Goal: Information Seeking & Learning: Learn about a topic

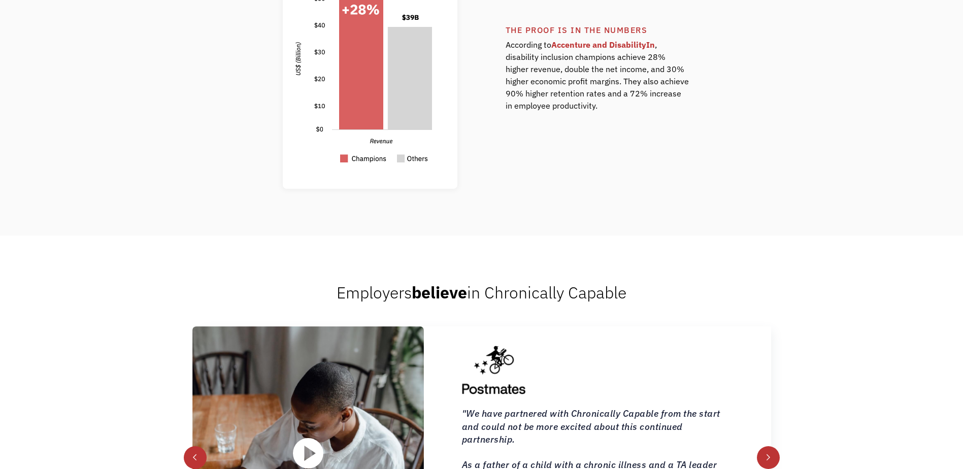
scroll to position [1016, 0]
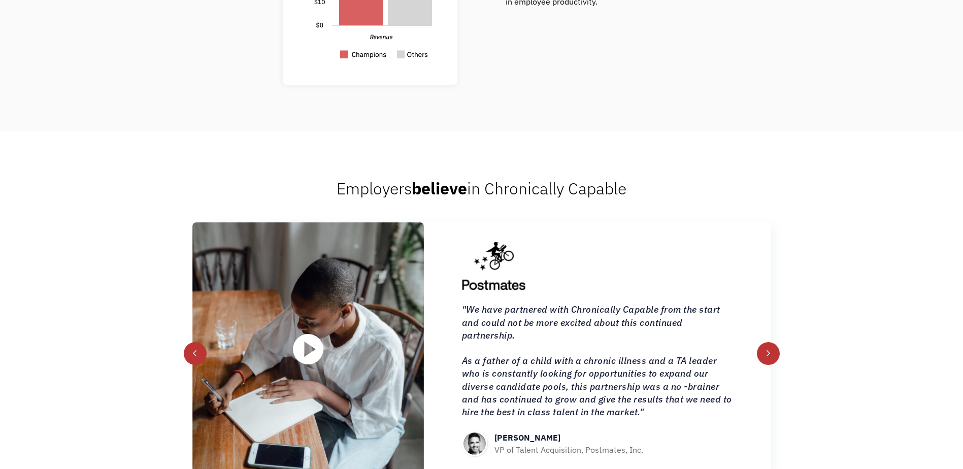
drag, startPoint x: 962, startPoint y: 197, endPoint x: 950, endPoint y: 266, distance: 69.6
click at [950, 266] on div "Employers believe in Chronically Capable Fahed Al Essa Co-founder, Mayv “Chroni…" at bounding box center [481, 328] width 963 height 392
drag, startPoint x: 950, startPoint y: 266, endPoint x: 931, endPoint y: 259, distance: 20.4
click at [931, 259] on div "Employers believe in Chronically Capable Fahed Al Essa Co-founder, Mayv “Chroni…" at bounding box center [481, 328] width 963 height 392
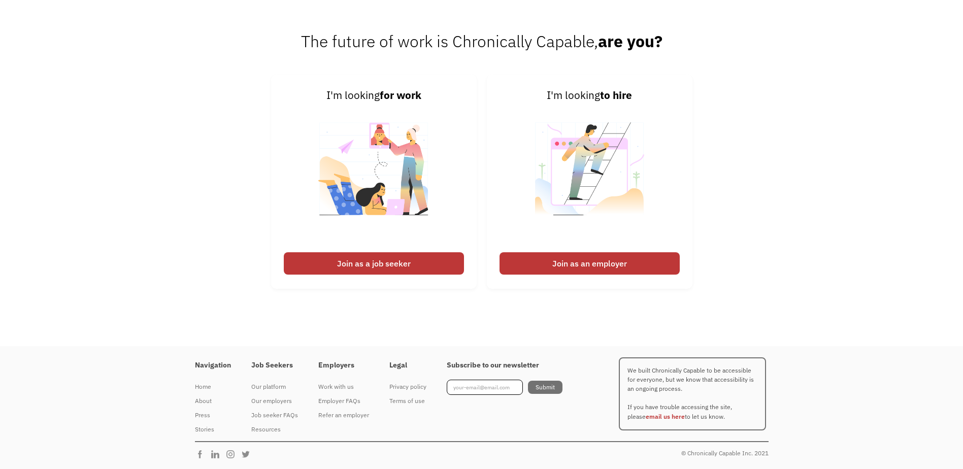
scroll to position [0, 0]
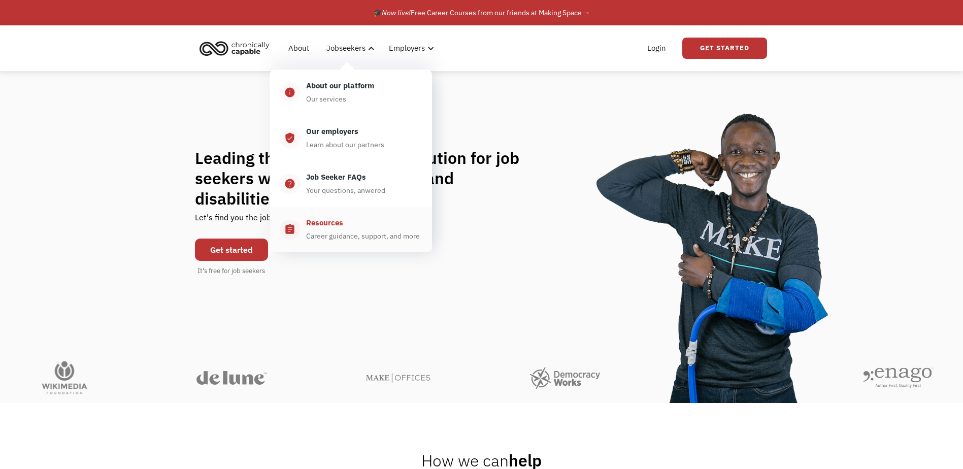
click at [333, 223] on div "Resources" at bounding box center [324, 223] width 37 height 12
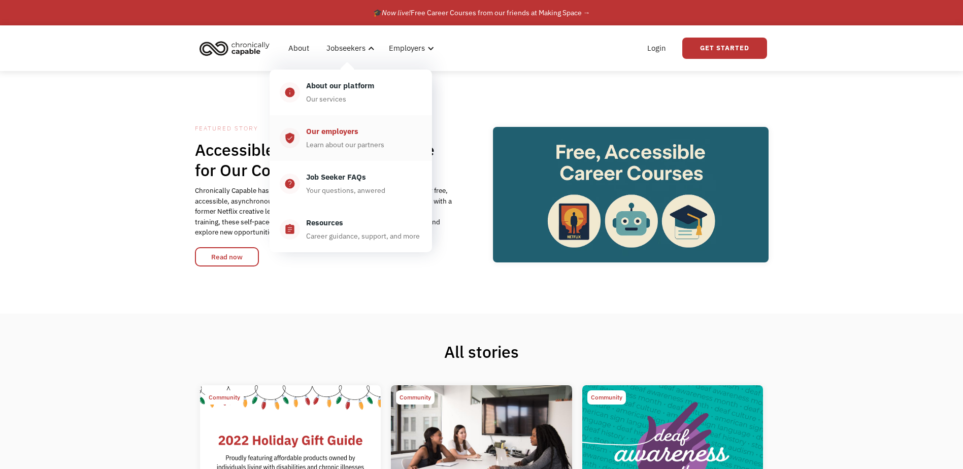
click at [369, 134] on div "Our employers Learn about our partners" at bounding box center [361, 137] width 122 height 25
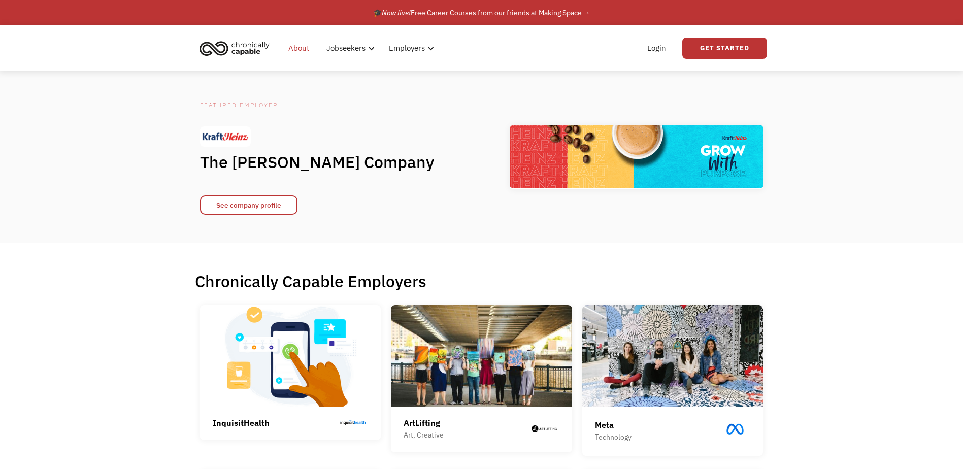
click at [293, 46] on link "About" at bounding box center [298, 48] width 33 height 33
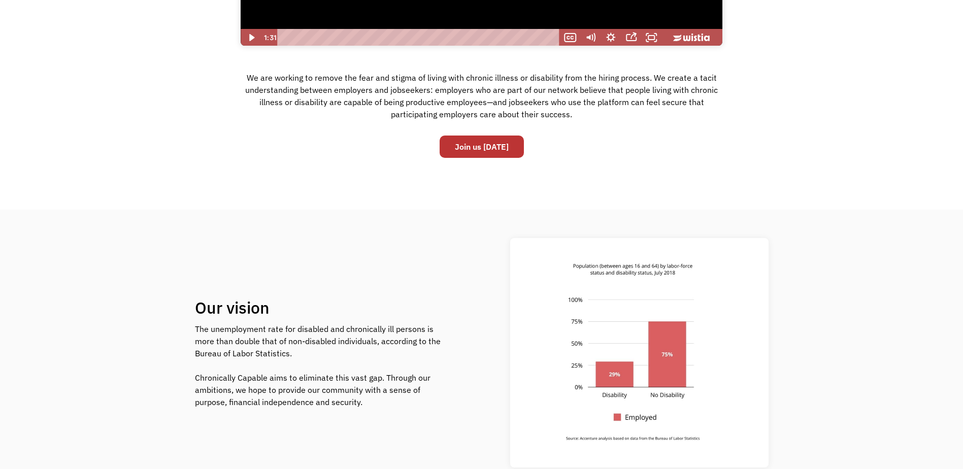
scroll to position [355, 0]
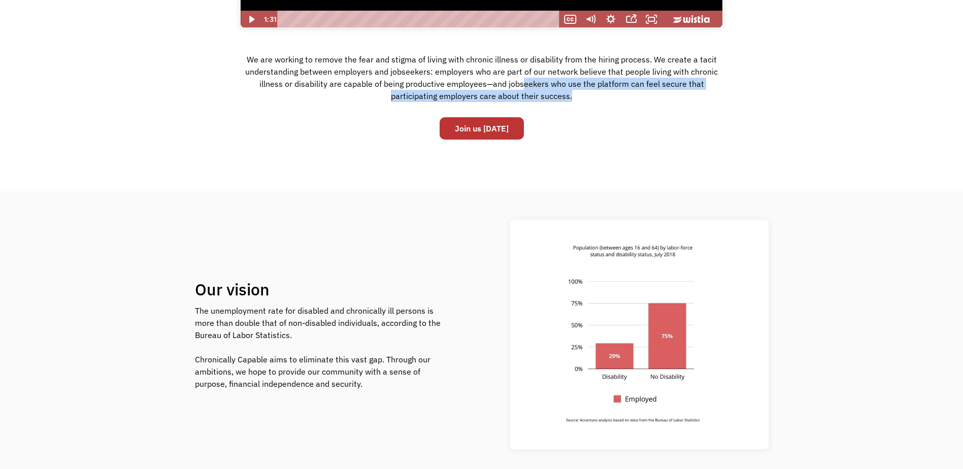
drag, startPoint x: 575, startPoint y: 95, endPoint x: 527, endPoint y: 84, distance: 50.1
click at [527, 84] on div "We are working to remove the fear and stigma of living with chronic illness or …" at bounding box center [482, 81] width 482 height 61
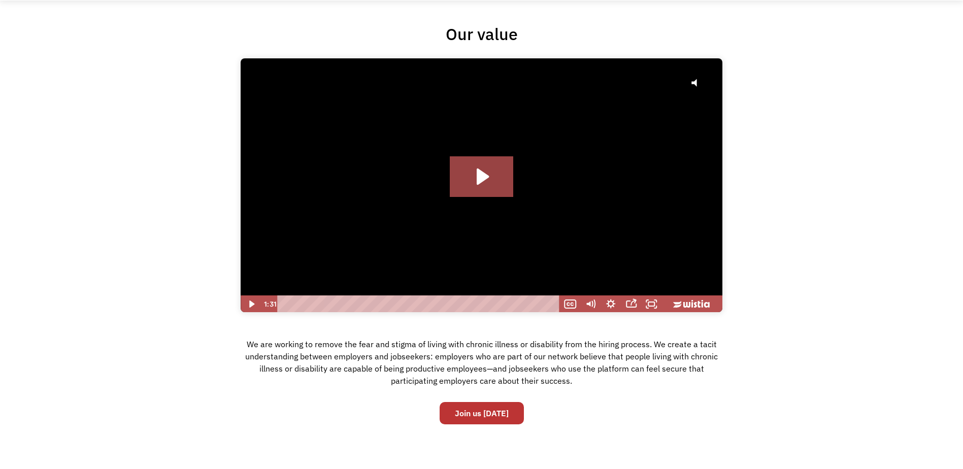
scroll to position [152, 0]
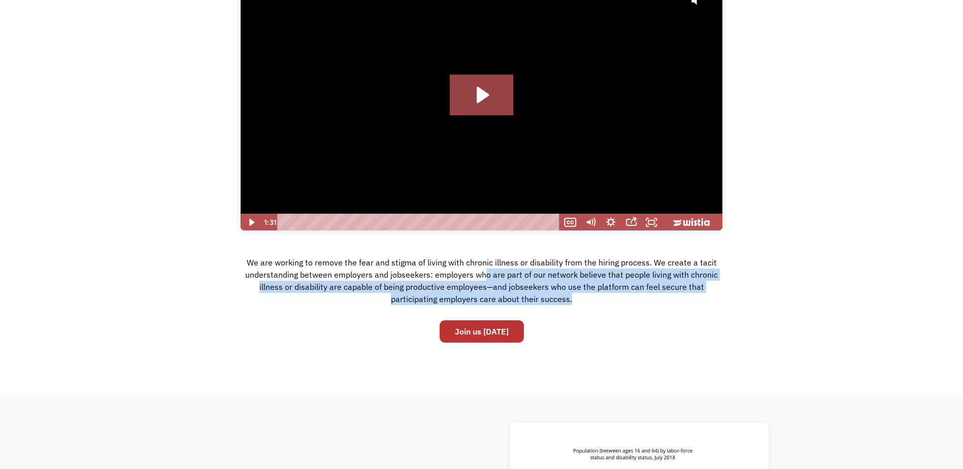
drag, startPoint x: 487, startPoint y: 281, endPoint x: 575, endPoint y: 318, distance: 95.8
click at [575, 318] on div "Our value Click for sound @keyframes VOLUME_SMALL_WAVE_FLASH { 0% { opacity: 0;…" at bounding box center [481, 145] width 963 height 406
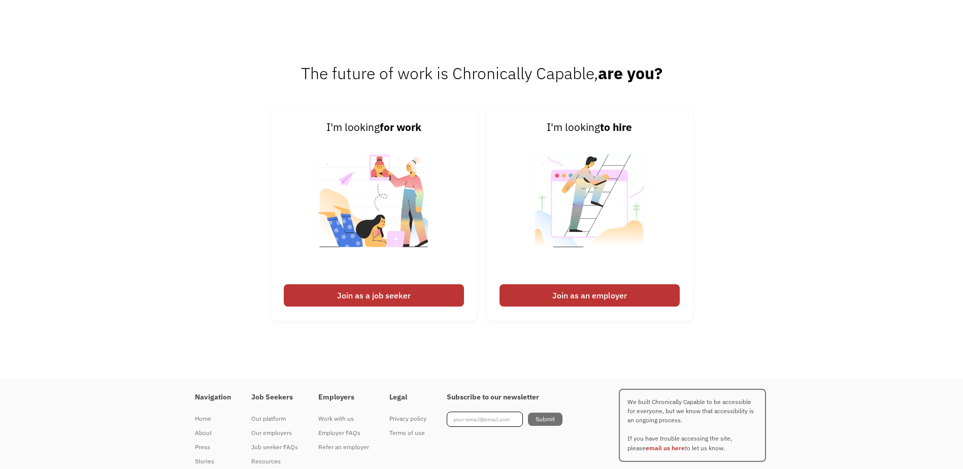
scroll to position [1585, 0]
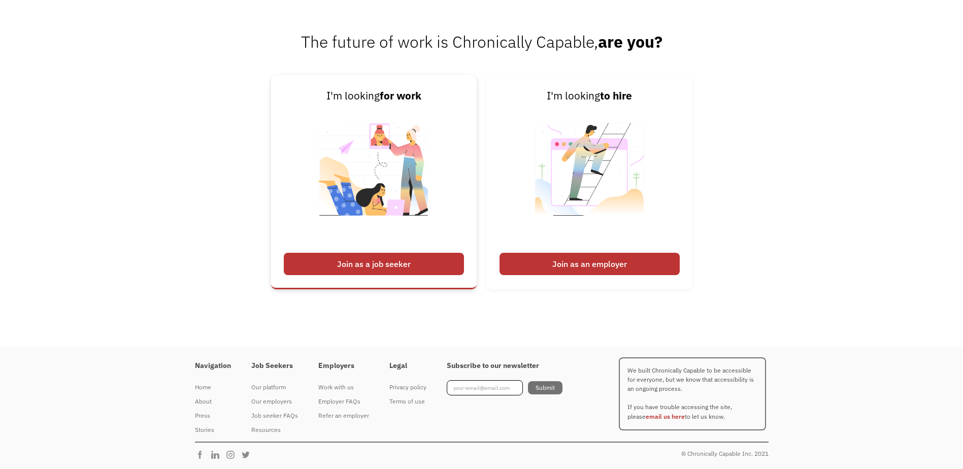
click at [442, 267] on div "Join as a job seeker" at bounding box center [374, 264] width 180 height 22
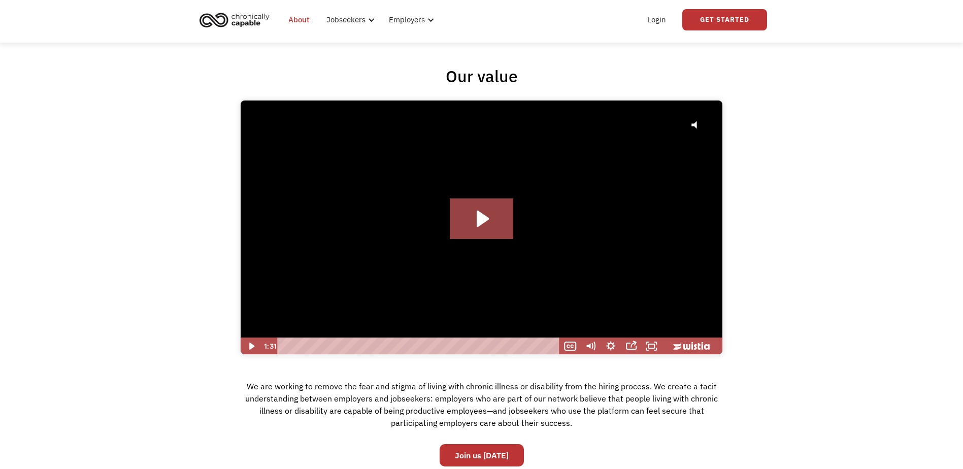
scroll to position [0, 0]
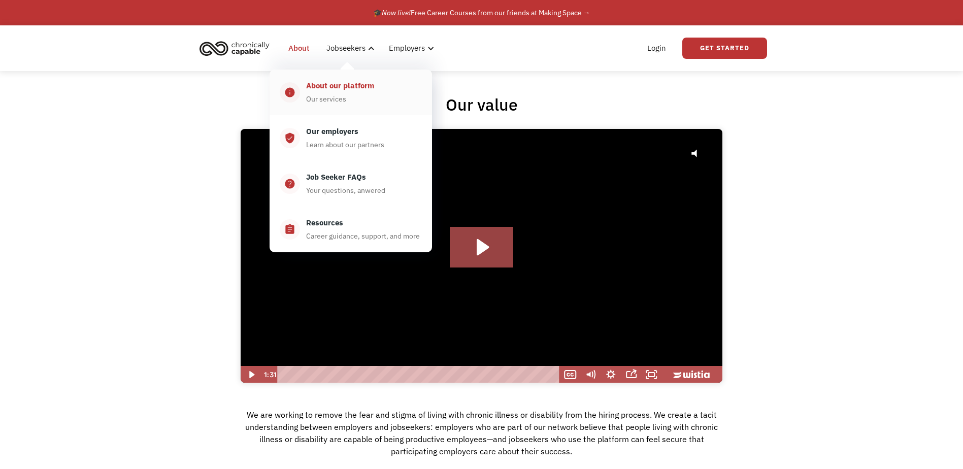
click at [359, 84] on div "About our platform" at bounding box center [340, 86] width 68 height 12
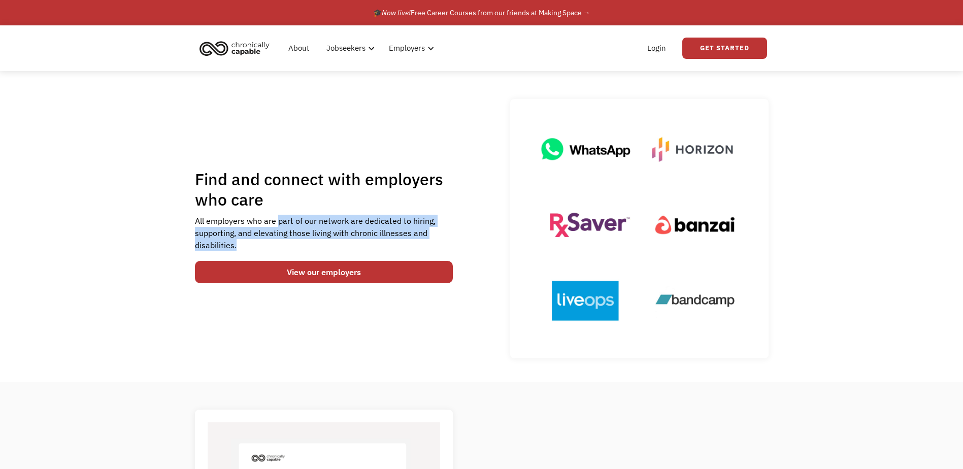
drag, startPoint x: 284, startPoint y: 225, endPoint x: 294, endPoint y: 242, distance: 19.6
click at [294, 242] on div "All employers who are part of our network are dedicated to hiring, supporting, …" at bounding box center [324, 233] width 258 height 37
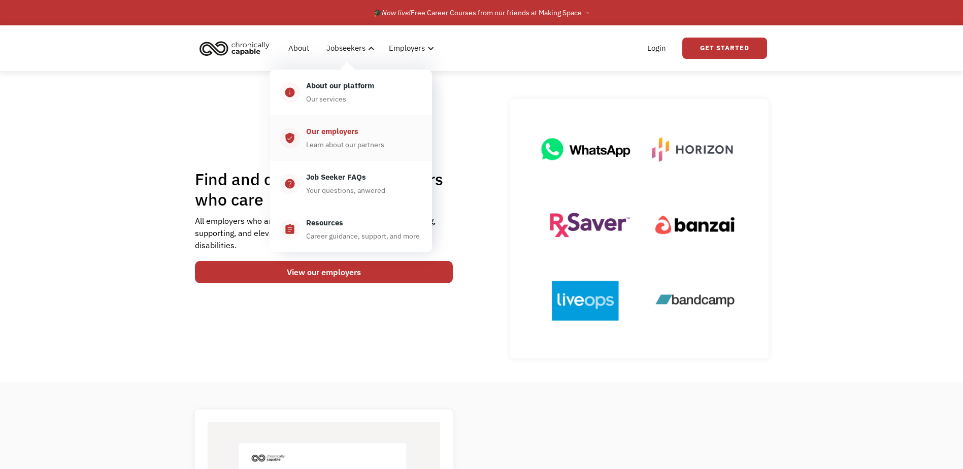
click at [359, 138] on div "Our employers Learn about our partners" at bounding box center [361, 137] width 122 height 25
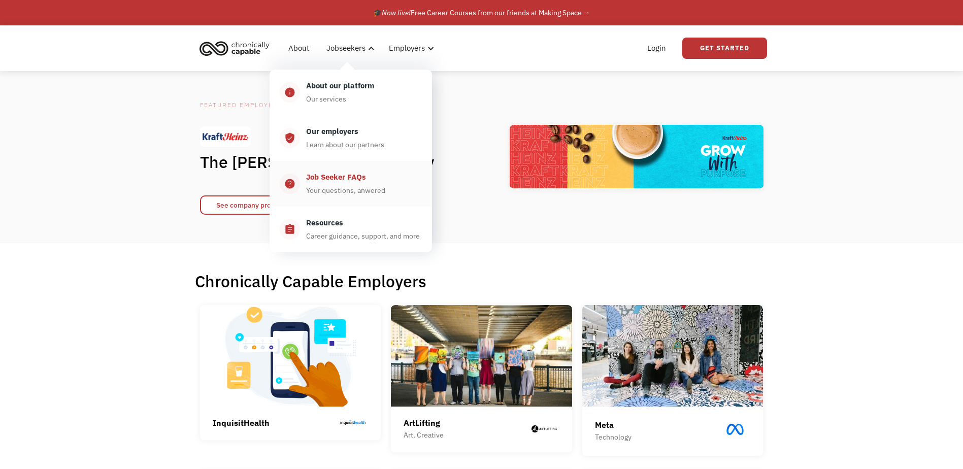
click at [335, 188] on div "Your questions, anwered" at bounding box center [345, 190] width 79 height 12
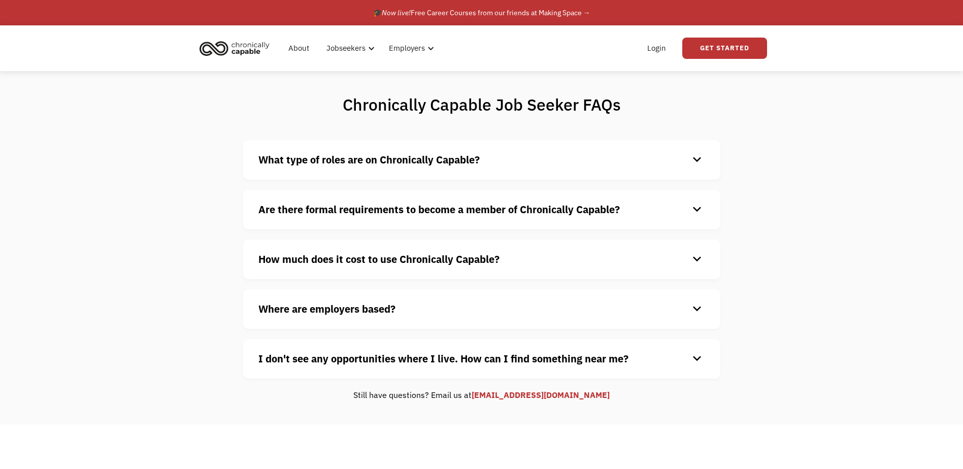
click at [402, 162] on strong "What type of roles are on Chronically Capable?" at bounding box center [368, 160] width 221 height 14
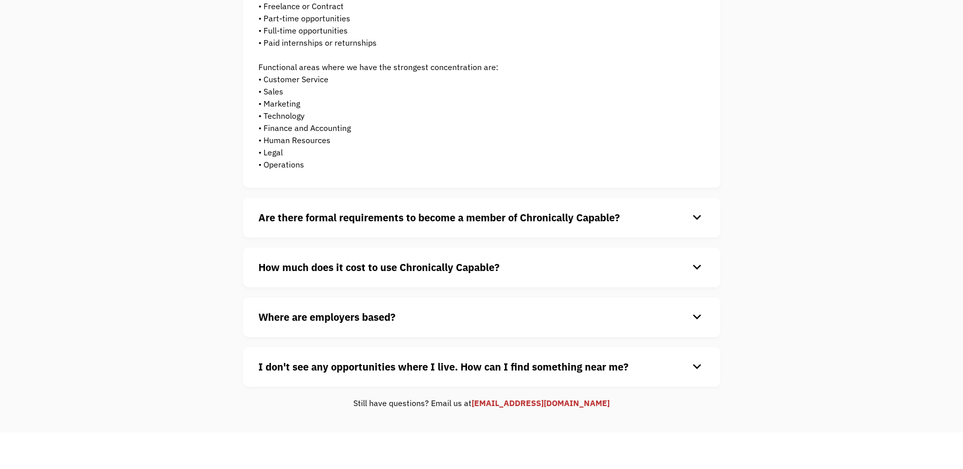
scroll to position [203, 0]
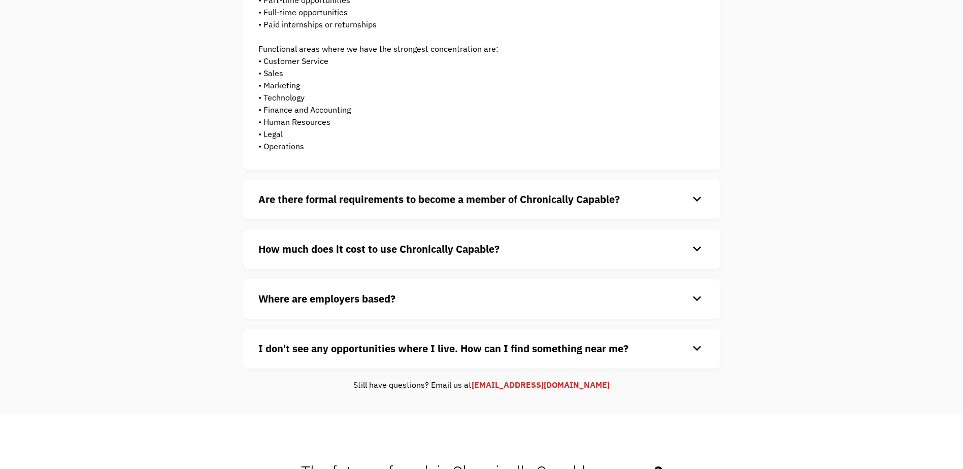
click at [385, 200] on strong "Are there formal requirements to become a member of Chronically Capable?" at bounding box center [439, 199] width 362 height 14
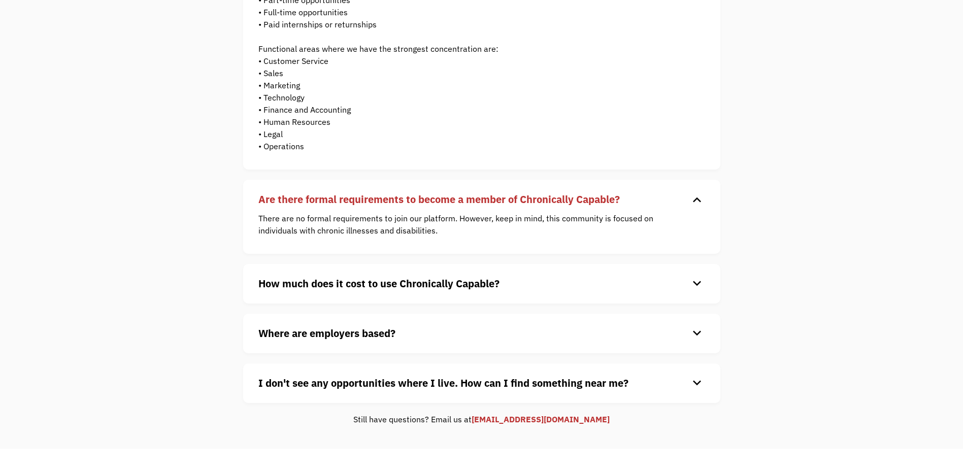
click at [391, 288] on strong "How much does it cost to use Chronically Capable?" at bounding box center [378, 284] width 241 height 14
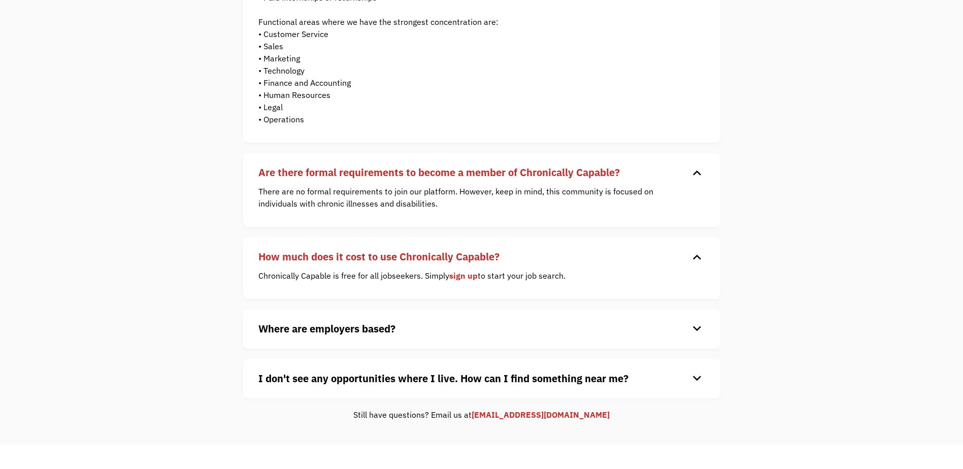
scroll to position [254, 0]
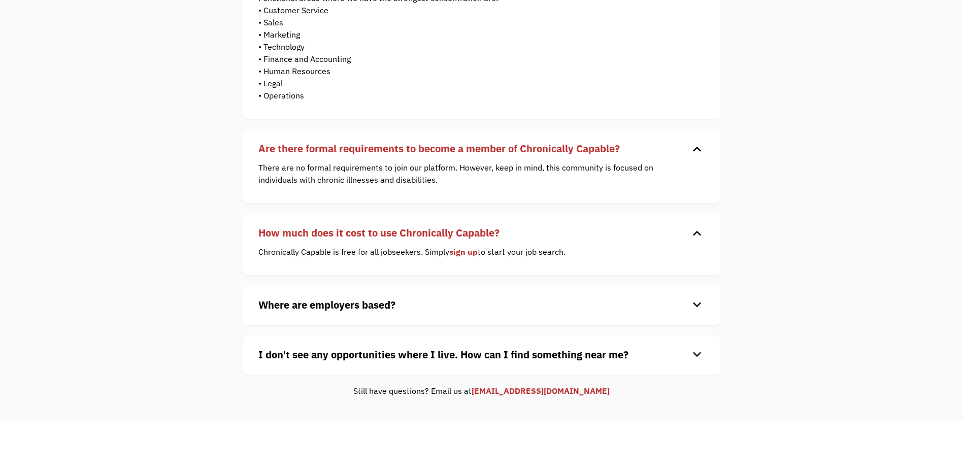
click at [400, 311] on h4 "Where are employers based?" at bounding box center [473, 305] width 431 height 15
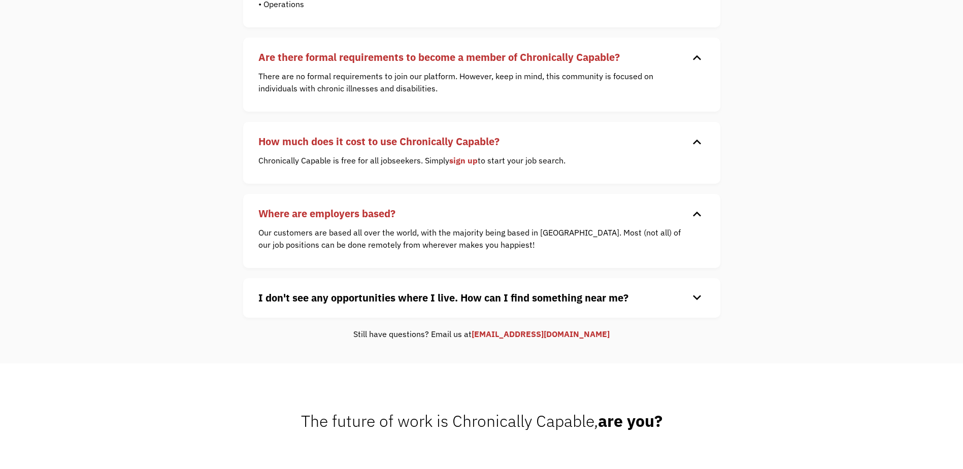
scroll to position [355, 0]
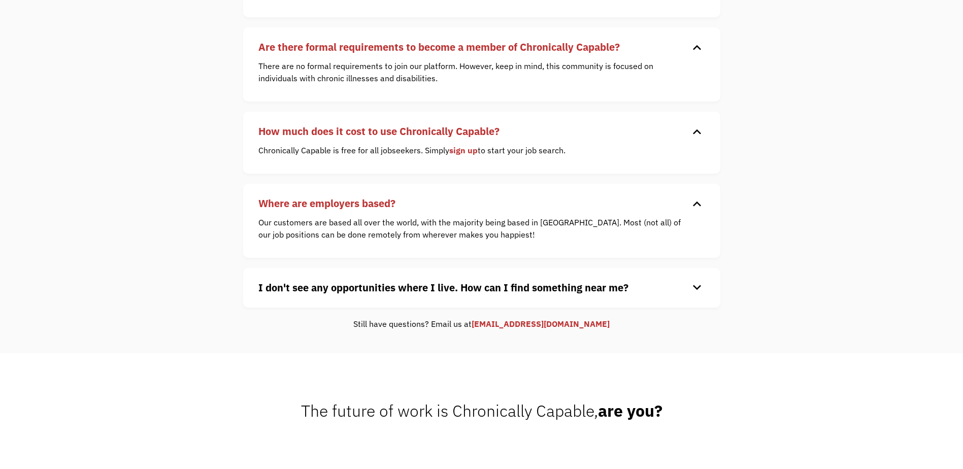
click at [401, 296] on h4 "I don't see any opportunities where I live. How can I find something near me?" at bounding box center [473, 287] width 431 height 15
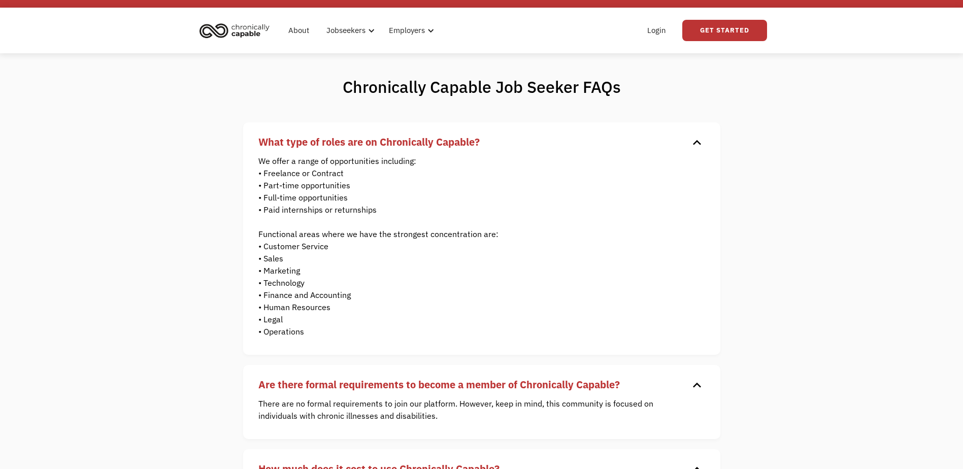
scroll to position [0, 0]
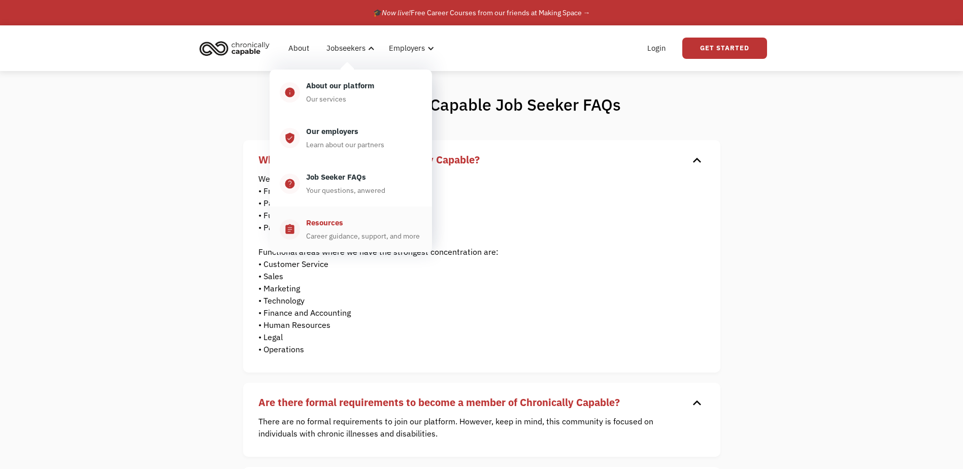
click at [351, 223] on div "Resources Career guidance, support, and more" at bounding box center [361, 229] width 122 height 25
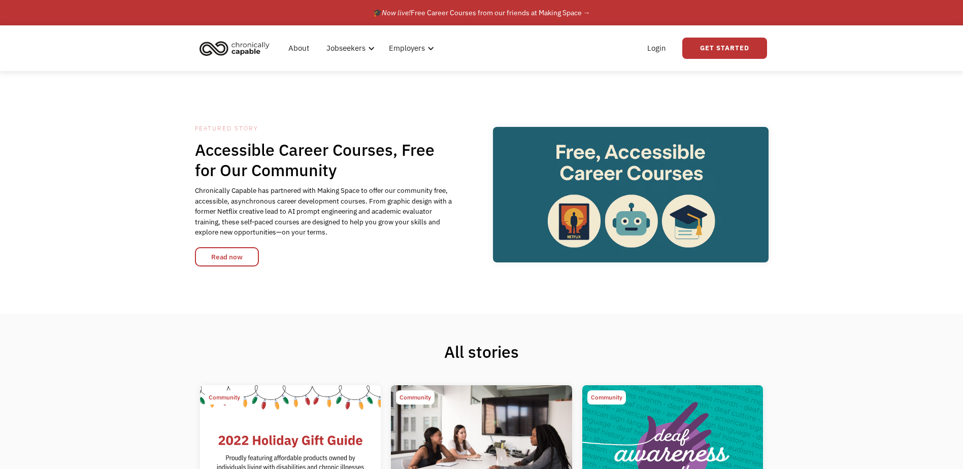
click at [213, 49] on img "home" at bounding box center [235, 48] width 76 height 22
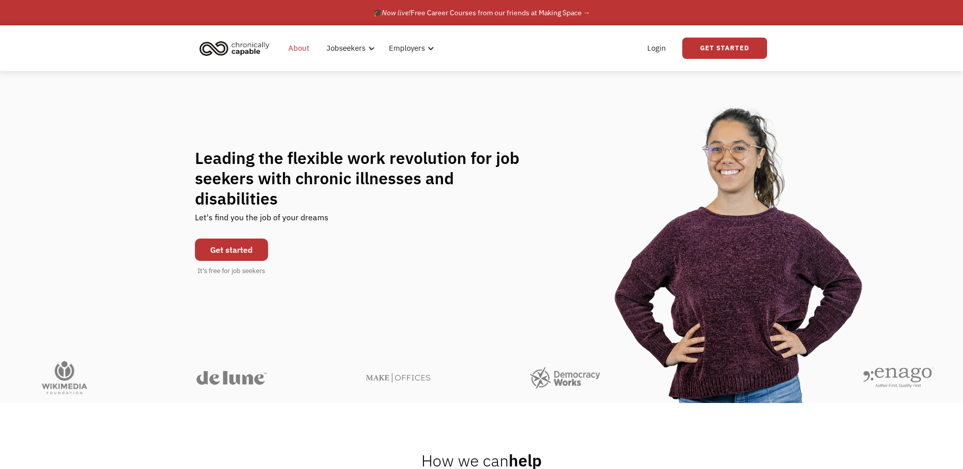
click at [302, 48] on link "About" at bounding box center [298, 48] width 33 height 33
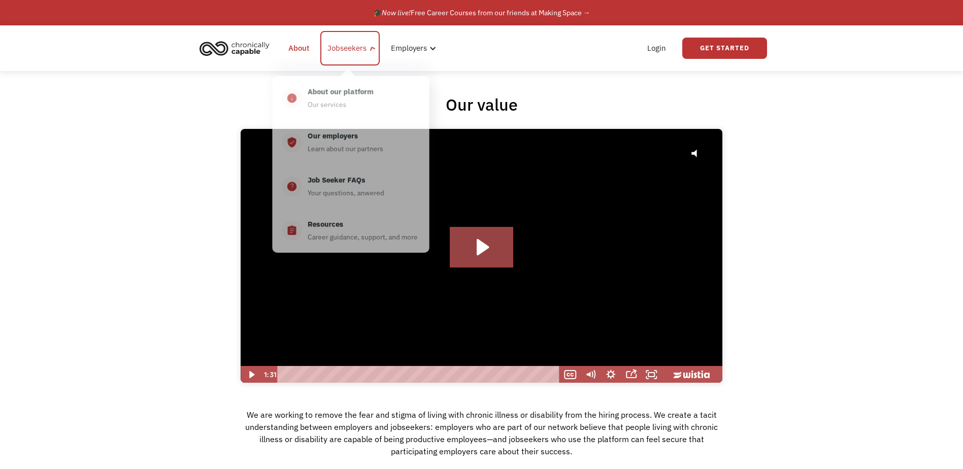
click at [345, 48] on div "Jobseekers" at bounding box center [347, 48] width 39 height 12
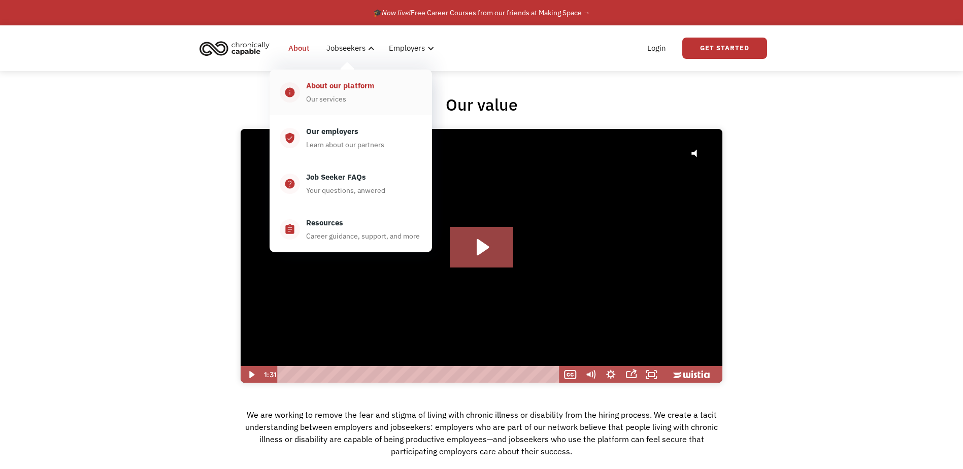
click at [353, 93] on div "About our platform Our services" at bounding box center [361, 92] width 122 height 25
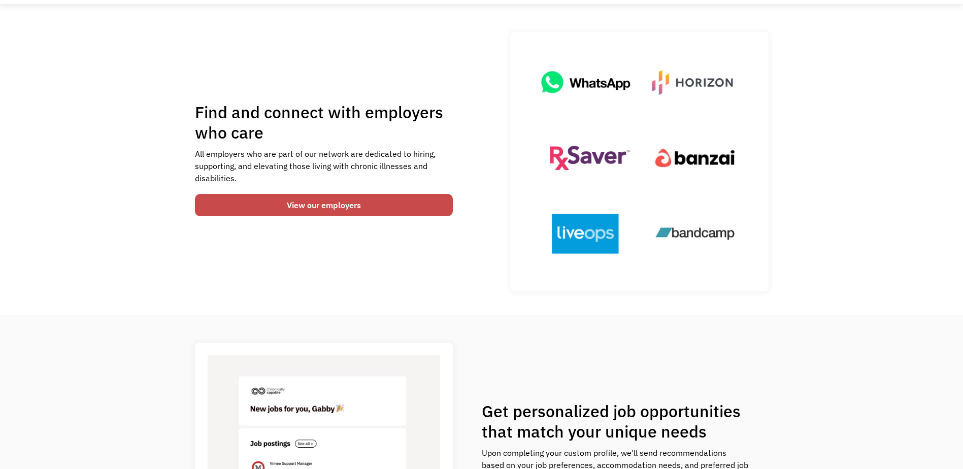
scroll to position [203, 0]
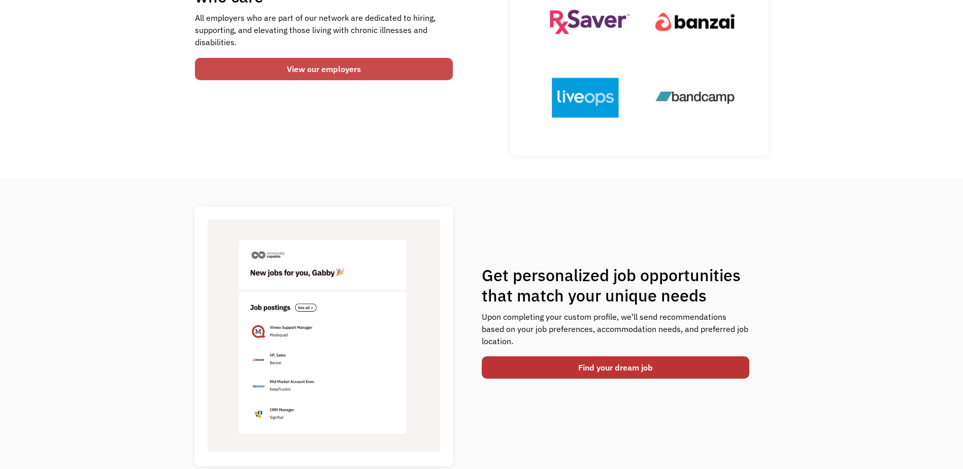
click at [382, 68] on link "View our employers" at bounding box center [324, 69] width 258 height 22
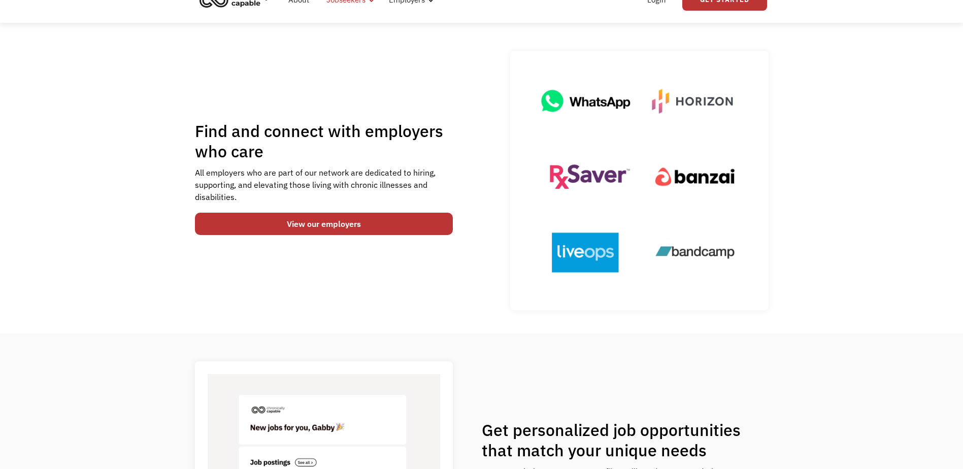
scroll to position [0, 0]
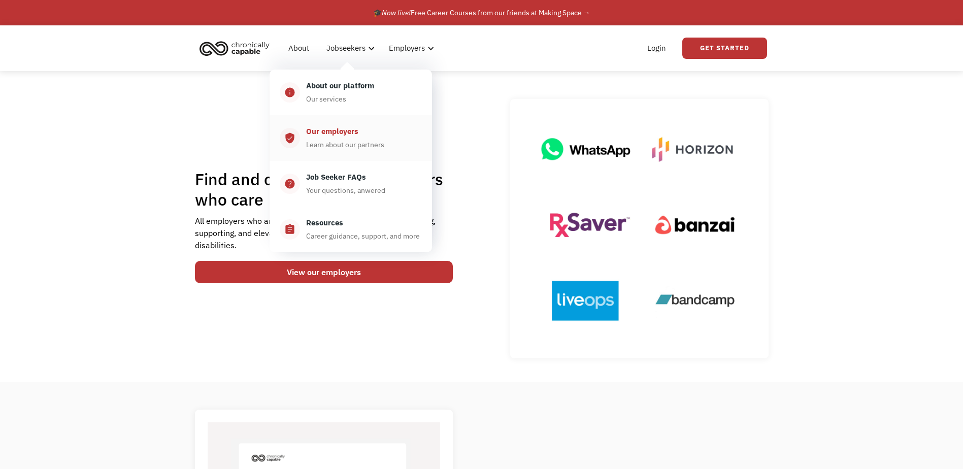
click at [355, 134] on div "Our employers" at bounding box center [332, 131] width 52 height 12
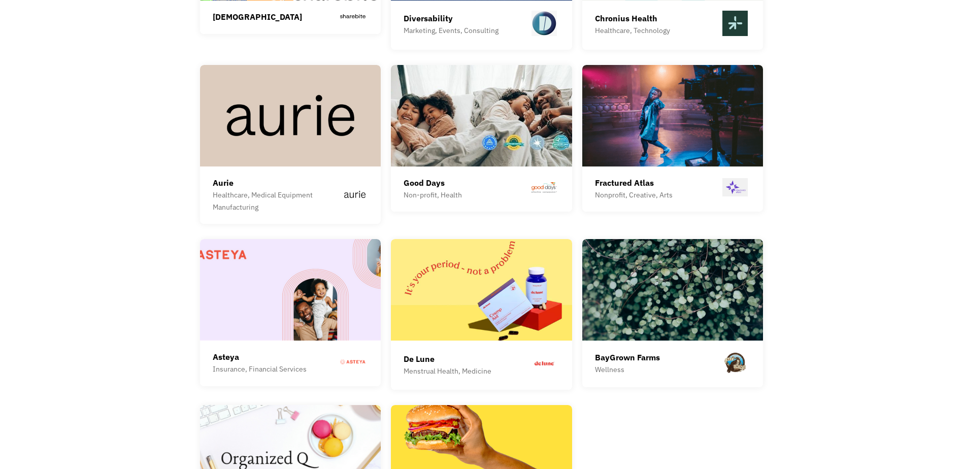
scroll to position [2739, 0]
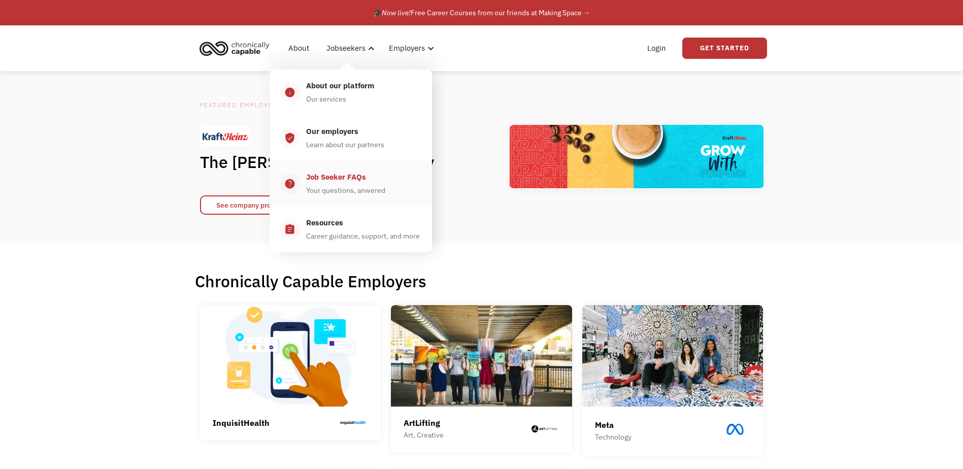
click at [347, 180] on div "Job Seeker FAQs" at bounding box center [336, 177] width 60 height 12
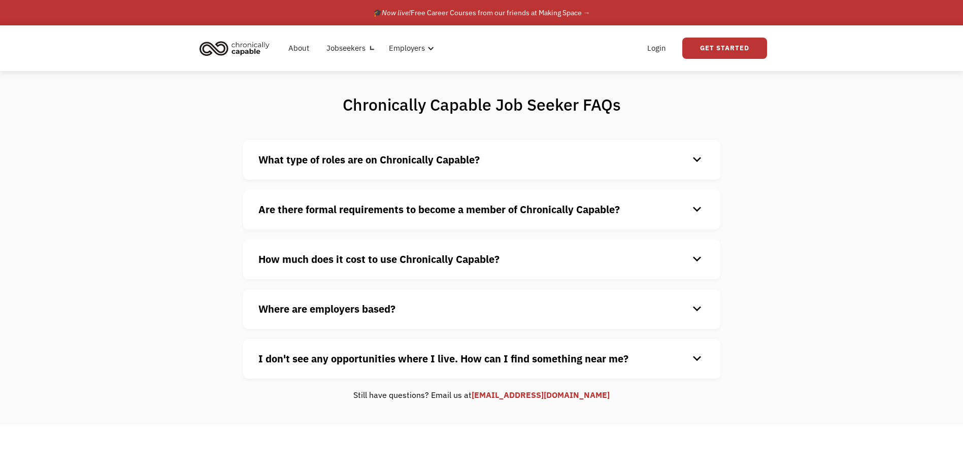
click at [376, 151] on div "What type of roles are on Chronically Capable? keyboard_arrow_down We offer a r…" at bounding box center [481, 160] width 477 height 40
click at [377, 159] on strong "What type of roles are on Chronically Capable?" at bounding box center [368, 160] width 221 height 14
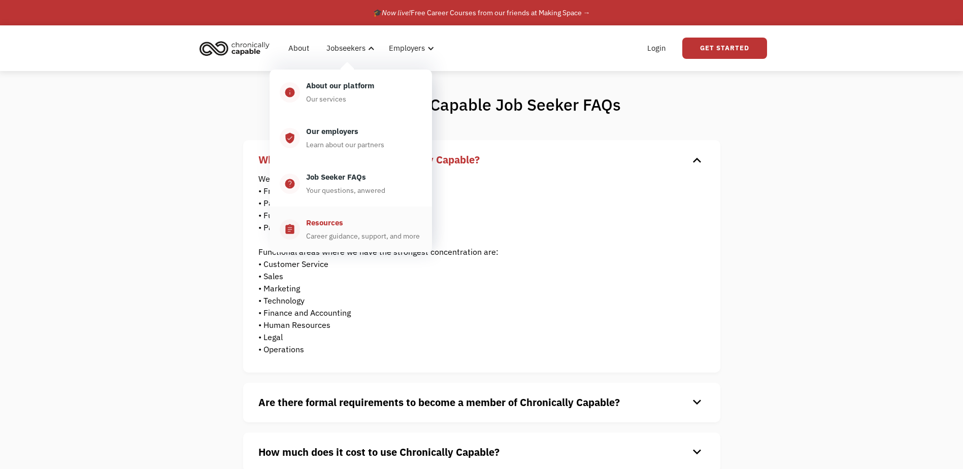
click at [377, 217] on div "Resources Career guidance, support, and more" at bounding box center [361, 229] width 122 height 25
